Goal: Task Accomplishment & Management: Use online tool/utility

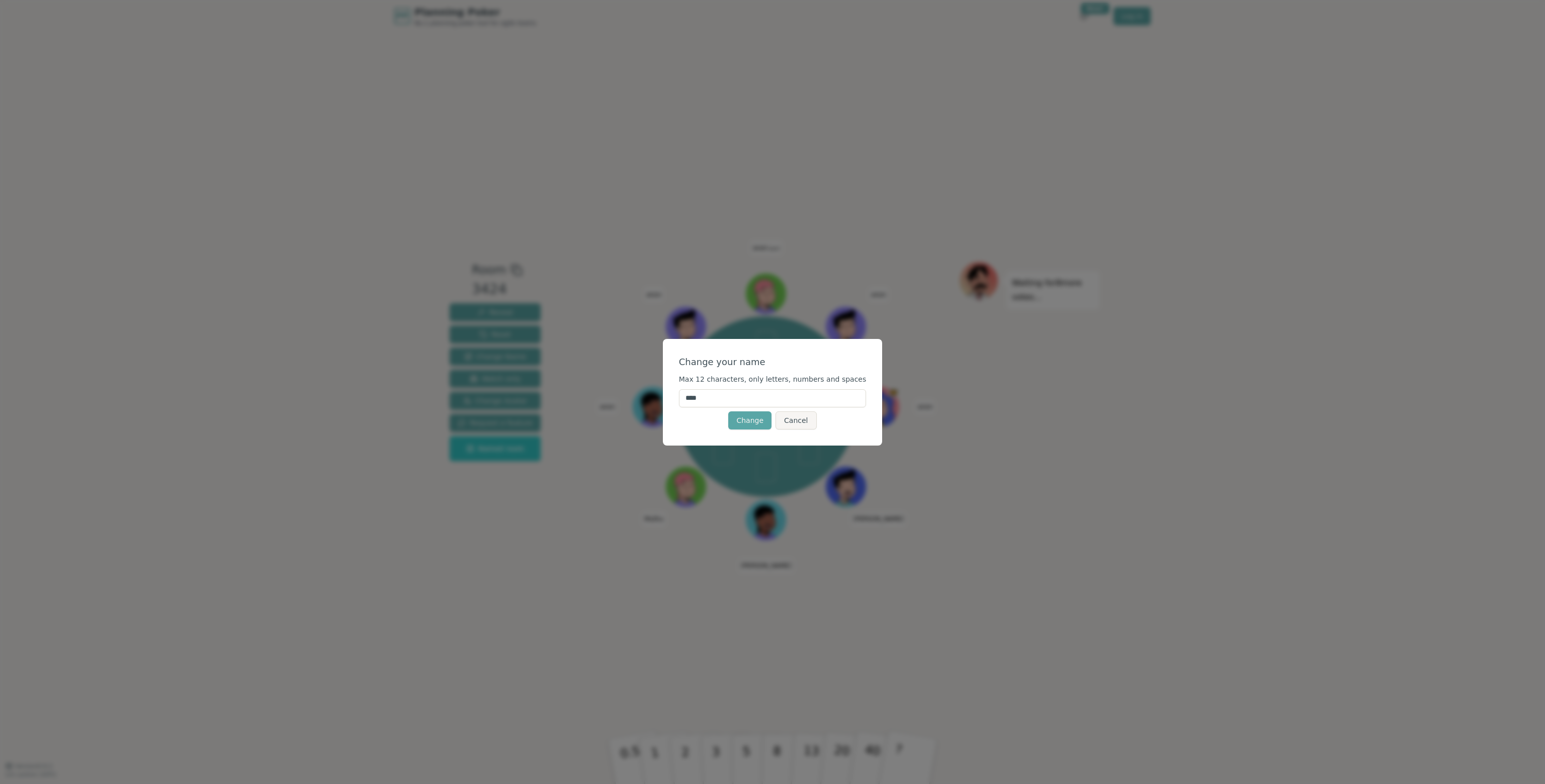
click at [722, 402] on input "****" at bounding box center [773, 399] width 187 height 19
type input "******"
click at [758, 420] on button "Change" at bounding box center [750, 420] width 44 height 19
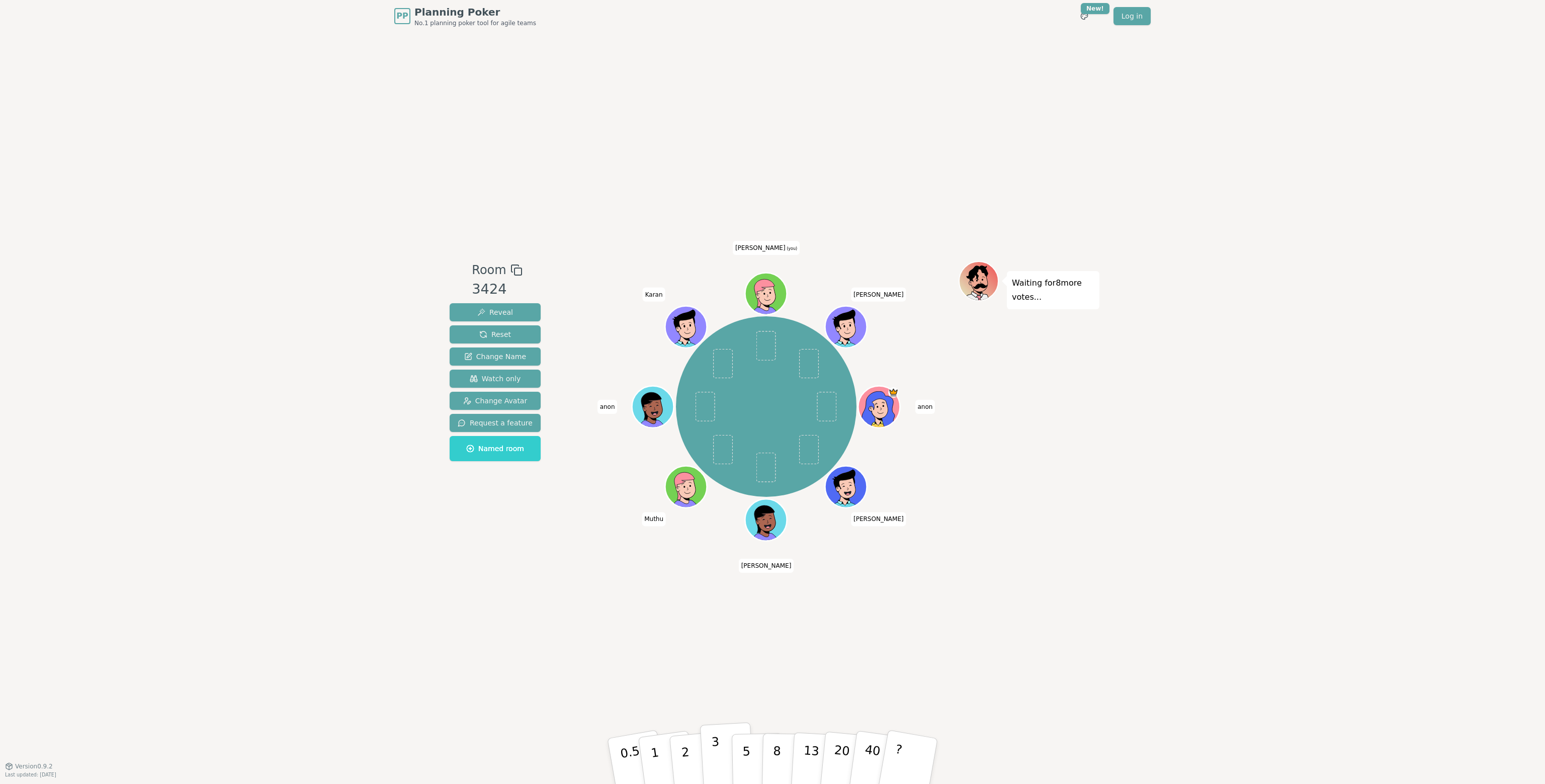
click at [723, 757] on button "3" at bounding box center [727, 761] width 55 height 79
